Goal: Task Accomplishment & Management: Manage account settings

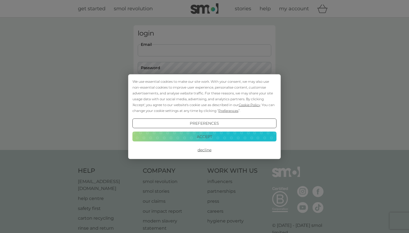
type input "[EMAIL_ADDRESS][DOMAIN_NAME]"
click at [204, 87] on button "Login" at bounding box center [204, 88] width 133 height 16
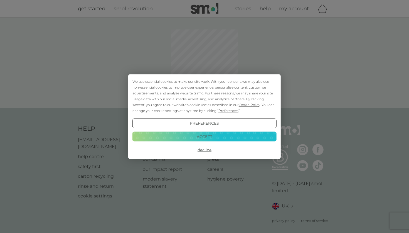
click at [205, 141] on button "Accept" at bounding box center [204, 137] width 144 height 10
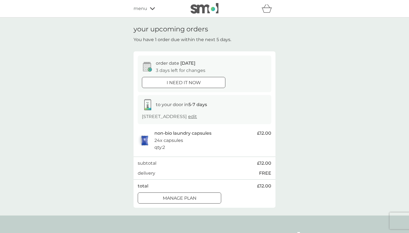
click at [182, 195] on div at bounding box center [179, 198] width 20 height 6
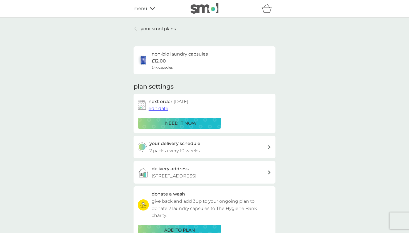
click at [162, 109] on span "edit date" at bounding box center [158, 108] width 20 height 5
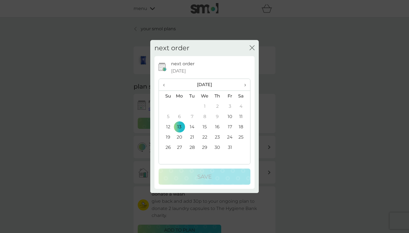
click at [244, 85] on span "›" at bounding box center [243, 85] width 6 height 12
click at [169, 116] on td "2" at bounding box center [166, 116] width 14 height 10
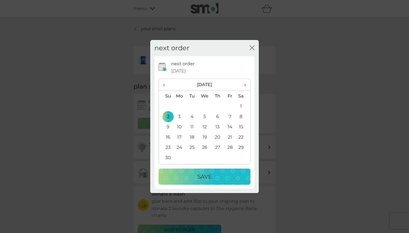
click at [219, 176] on div "Save" at bounding box center [204, 176] width 81 height 9
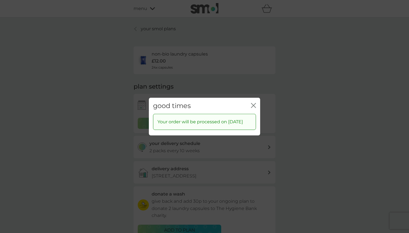
click at [254, 98] on div "good times close" at bounding box center [204, 106] width 111 height 16
click at [254, 103] on icon "close" at bounding box center [253, 105] width 5 height 5
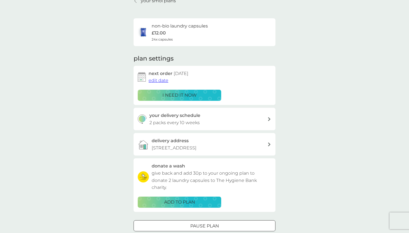
scroll to position [34, 0]
